Goal: Task Accomplishment & Management: Use online tool/utility

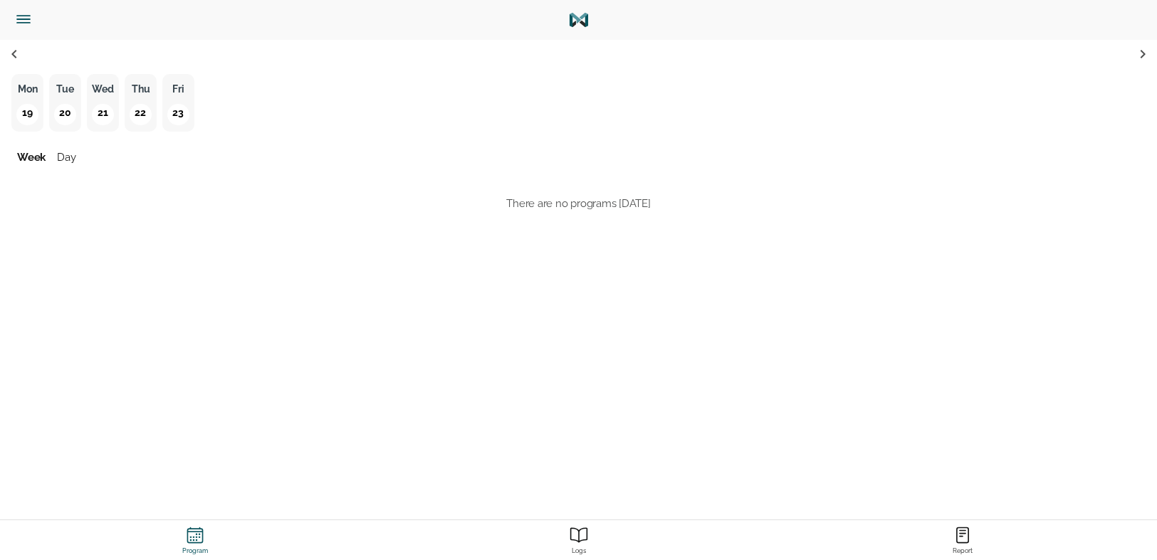
click at [20, 11] on icon "Menu" at bounding box center [23, 19] width 19 height 19
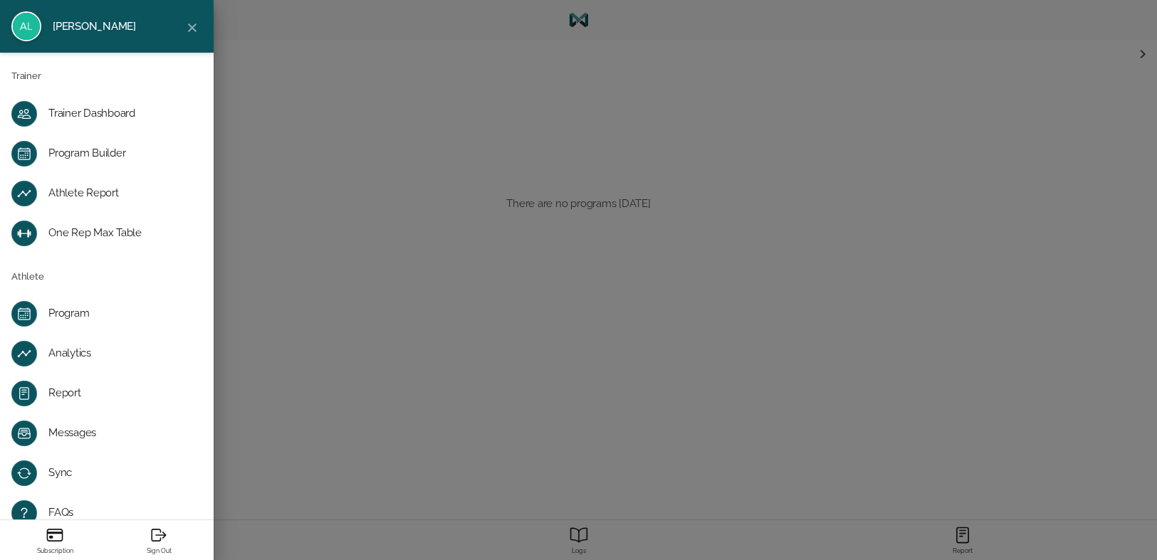
click at [71, 309] on div "Program" at bounding box center [118, 314] width 140 height 14
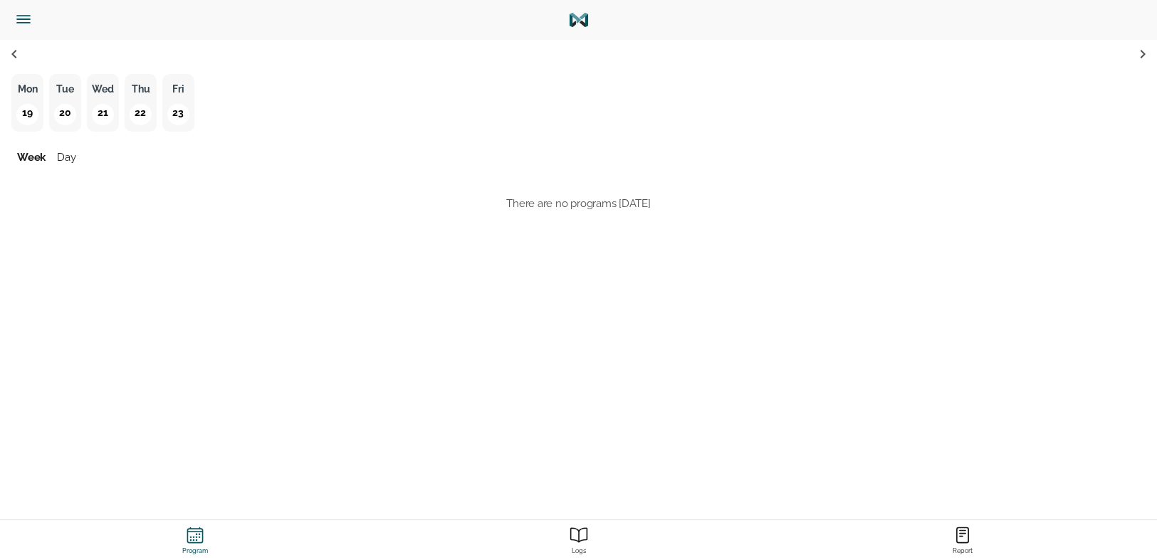
click at [26, 20] on icon "Menu" at bounding box center [23, 19] width 19 height 19
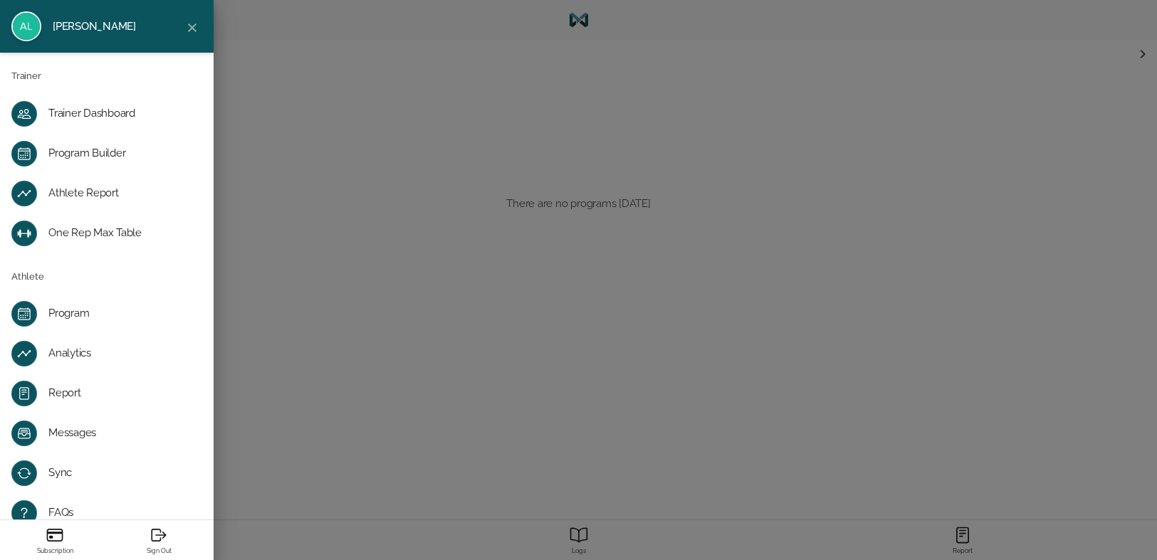
click at [86, 155] on div "Program Builder" at bounding box center [118, 154] width 140 height 14
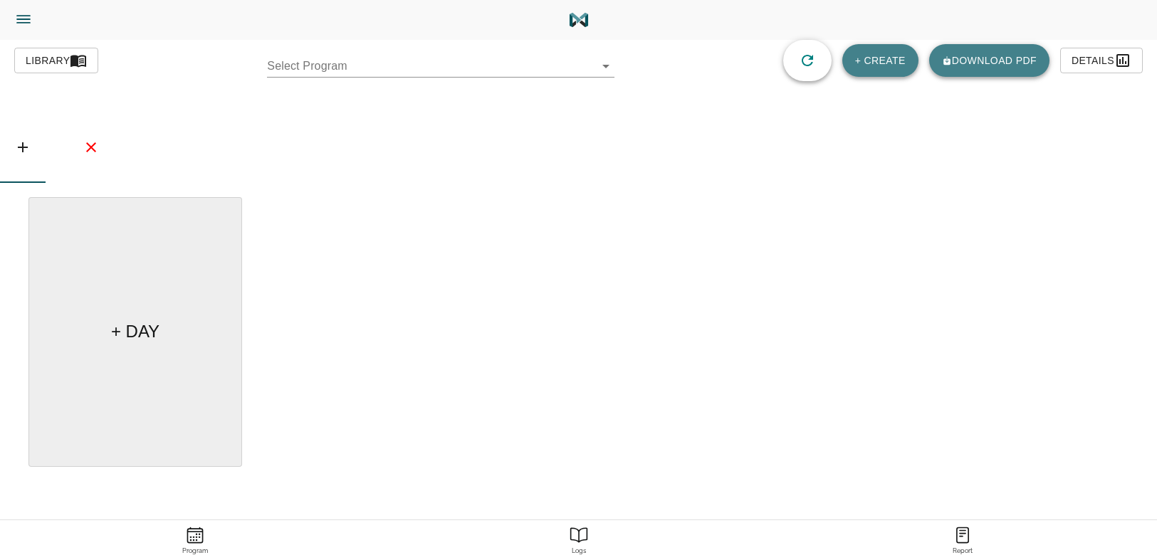
click at [394, 65] on body "[PERSON_NAME] Trainer Trainer Dashboard Program Builder Athlete Report One Rep …" at bounding box center [578, 320] width 1157 height 640
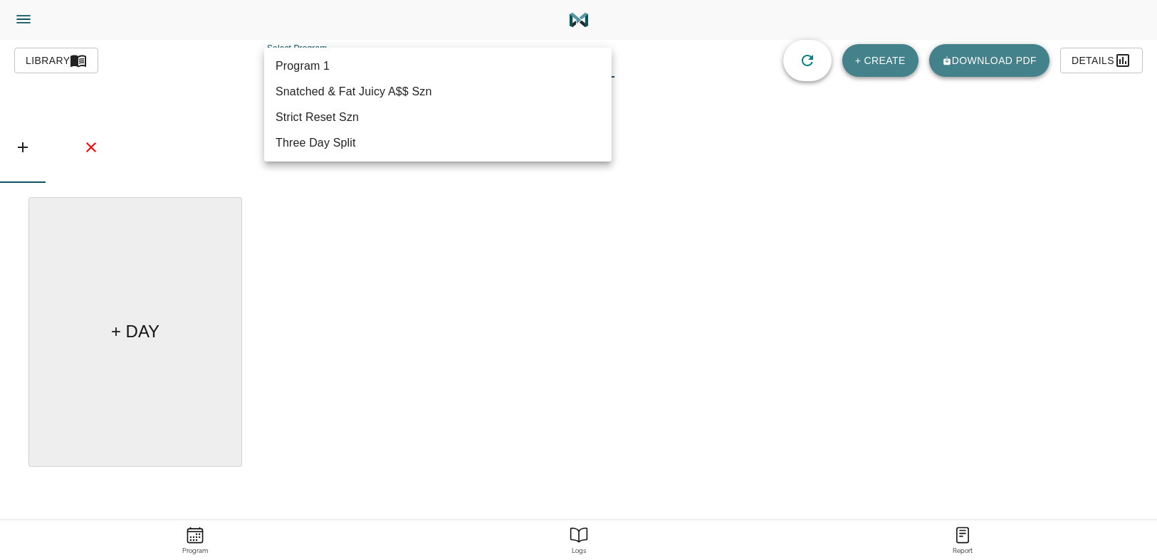
click at [385, 102] on li "Snatched & Fat Juicy A$$ Szn" at bounding box center [437, 92] width 347 height 26
type input "614"
type input "Snatched & Fat Juicy A$$ Szn"
type textarea "Progressive Overload Focus, Increase in Cardio, Mobility/Form"
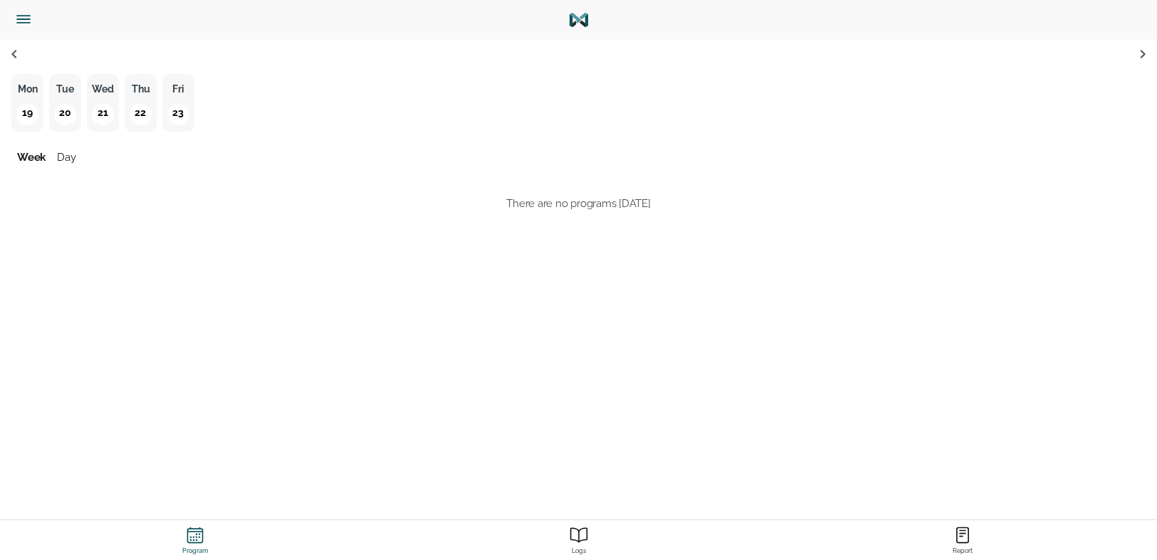
click at [31, 20] on icon "Menu" at bounding box center [23, 19] width 19 height 19
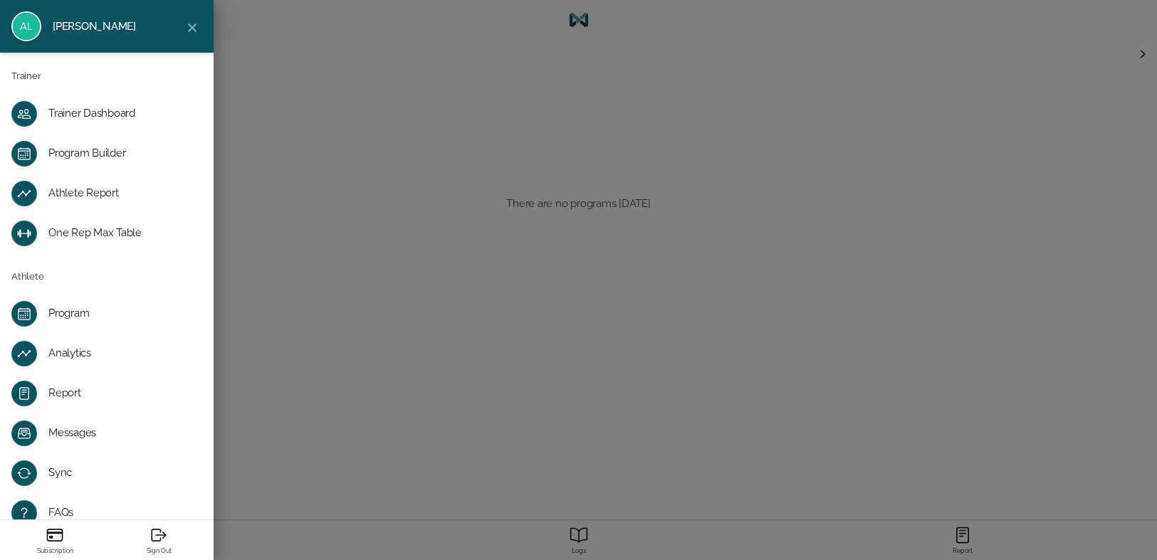
click at [59, 320] on div "Program" at bounding box center [118, 314] width 140 height 14
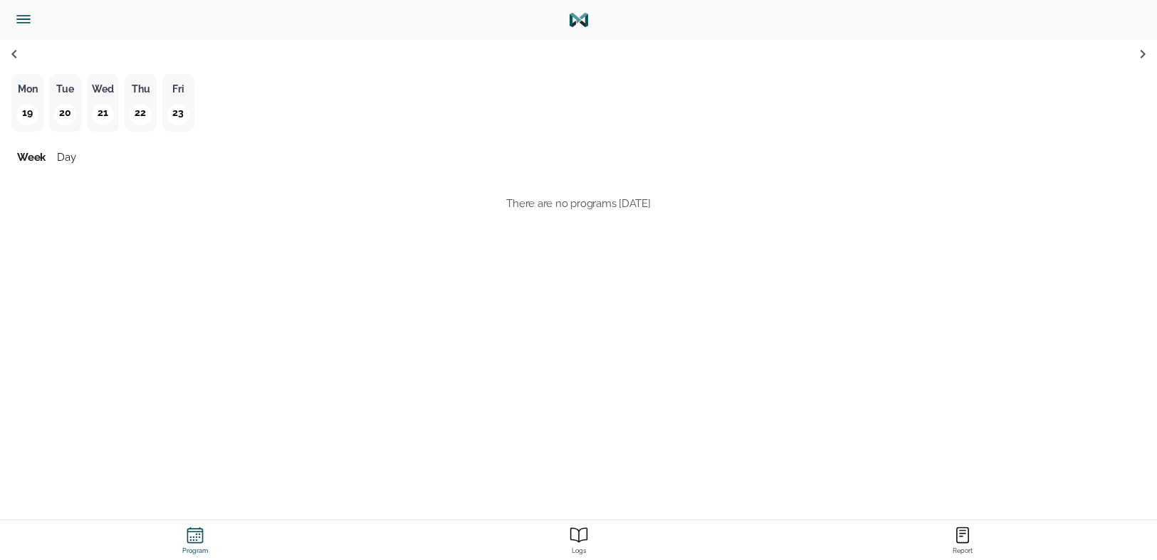
click at [23, 105] on p "19" at bounding box center [26, 114] width 21 height 21
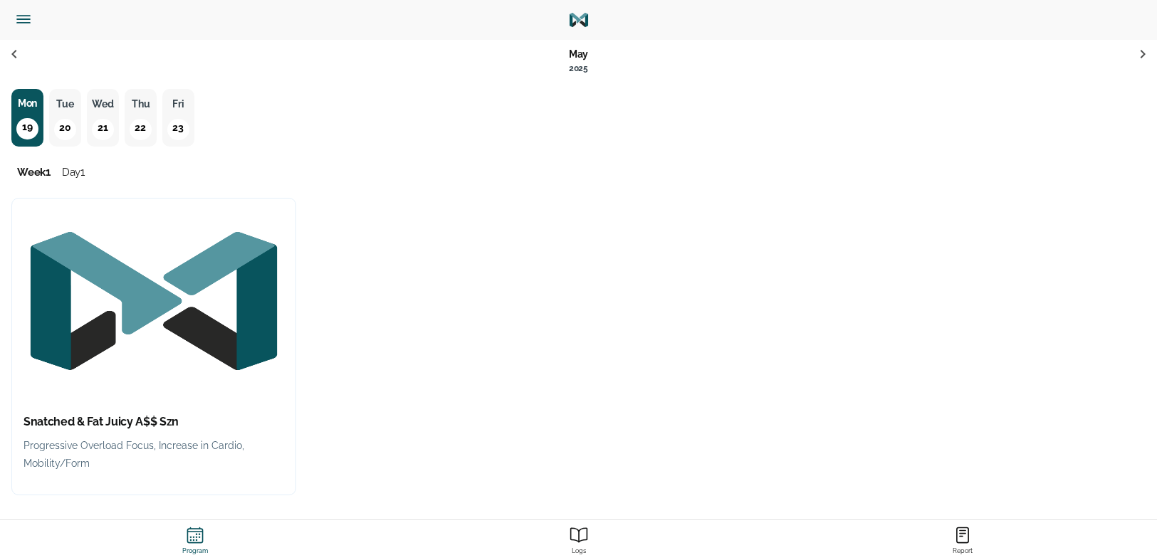
click at [134, 367] on img "button" at bounding box center [153, 301] width 283 height 205
